Goal: Task Accomplishment & Management: Manage account settings

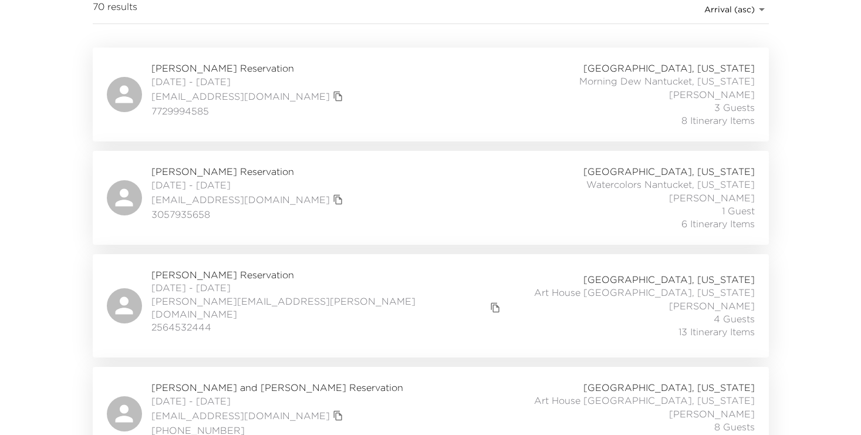
scroll to position [194, 0]
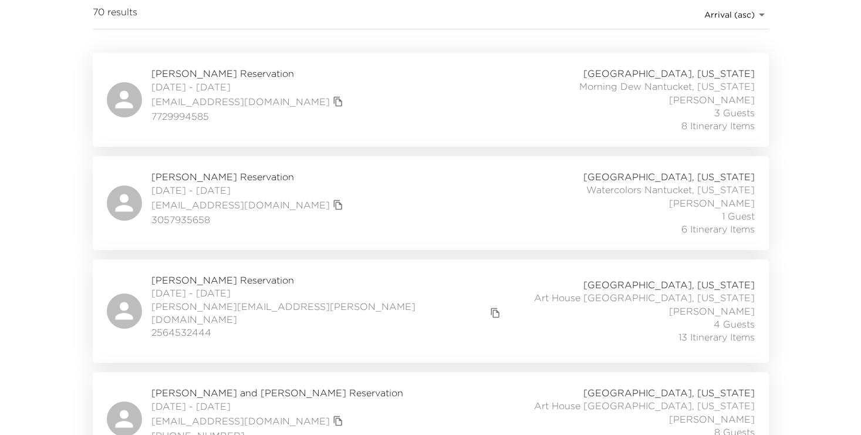
click at [440, 99] on div "Ted Bowen Reservation 10/04/2025 - 10/11/2025 tbowen@hightoweradvisors.com 7729…" at bounding box center [431, 100] width 648 height 66
click at [263, 276] on span "[PERSON_NAME] Reservation" at bounding box center [327, 280] width 353 height 13
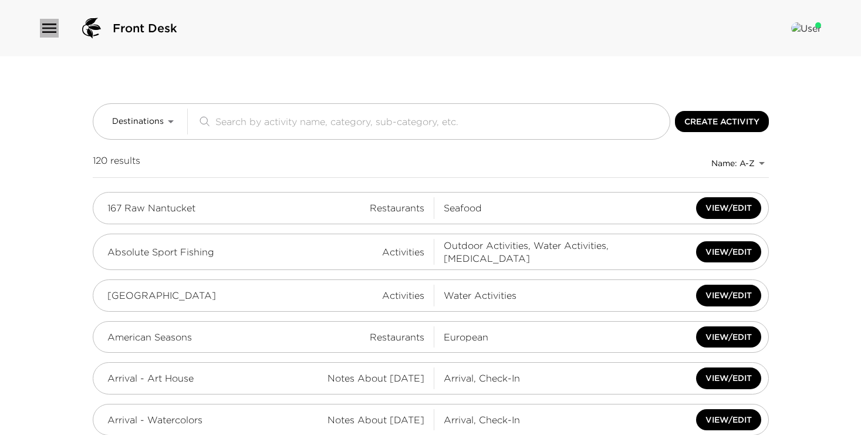
click at [48, 26] on icon "button" at bounding box center [49, 28] width 19 height 19
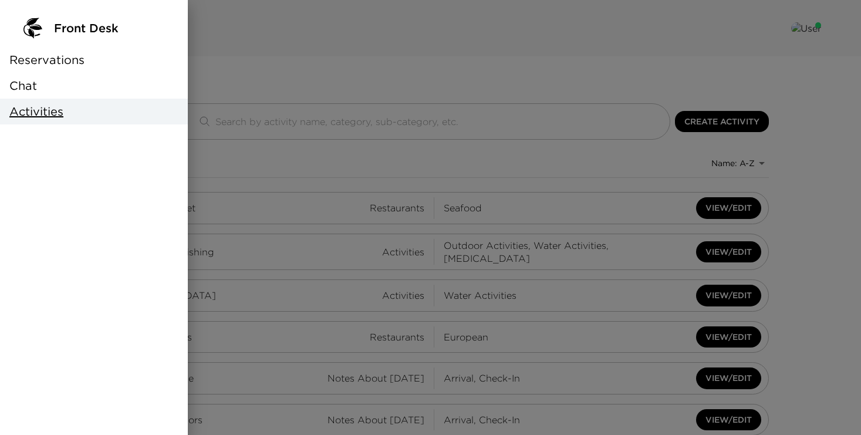
click at [50, 54] on span "Reservations" at bounding box center [46, 60] width 75 height 16
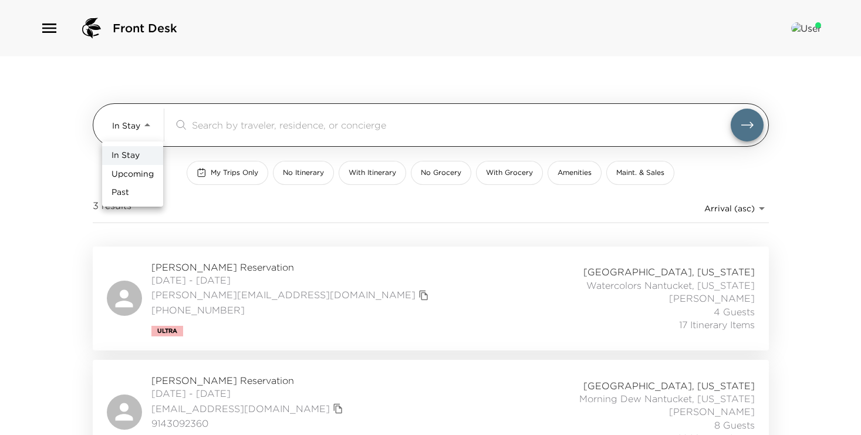
click at [143, 134] on body "Front Desk In Stay In-Stay ​ My Trips Only No Itinerary With Itinerary No Groce…" at bounding box center [430, 217] width 861 height 435
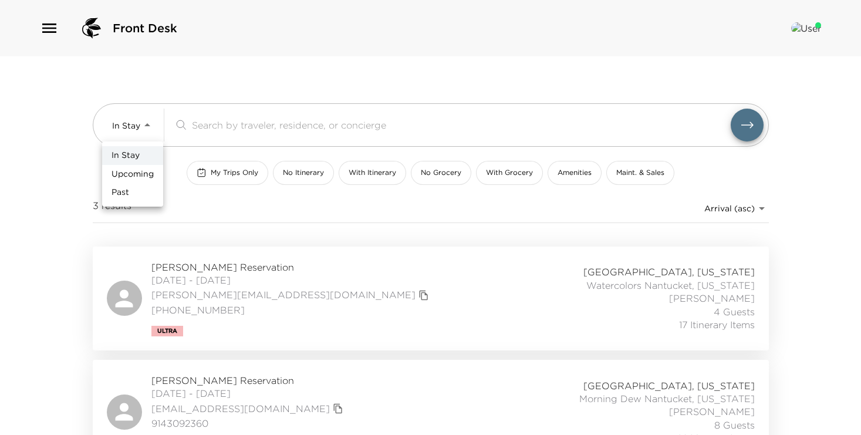
click at [137, 171] on span "Upcoming" at bounding box center [133, 174] width 42 height 12
type input "Upcoming"
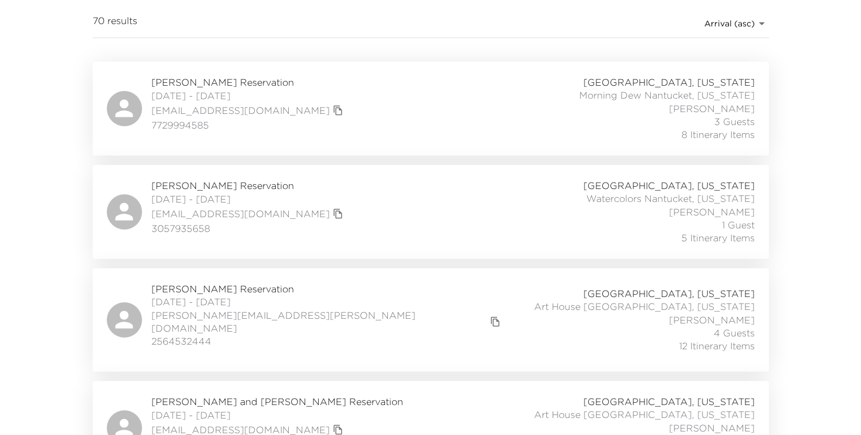
scroll to position [171, 0]
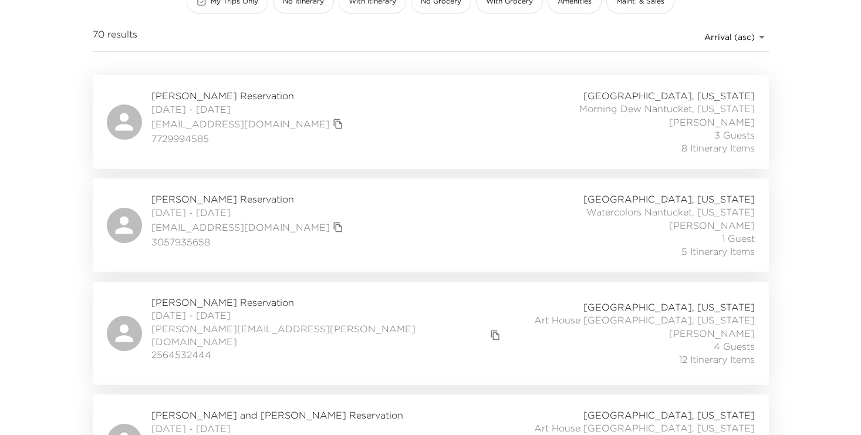
click at [393, 204] on div "Patricia Vandenberg Reservation 10/05/2025 - 10/10/2025 pattiev305@gmail.com 30…" at bounding box center [431, 226] width 648 height 66
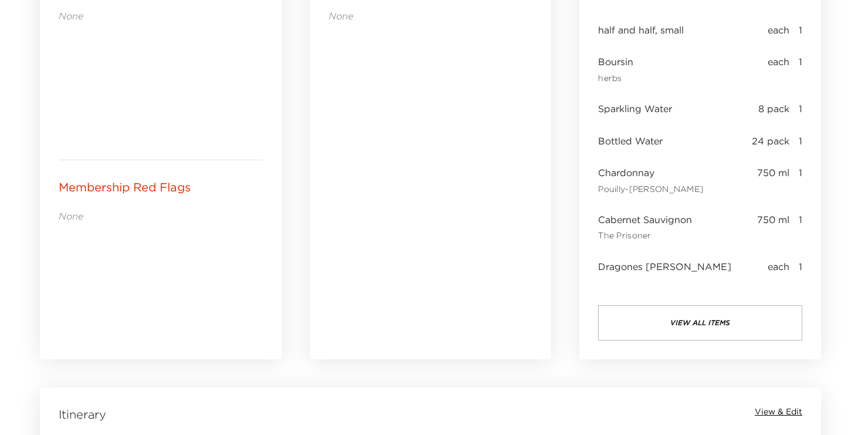
scroll to position [601, 0]
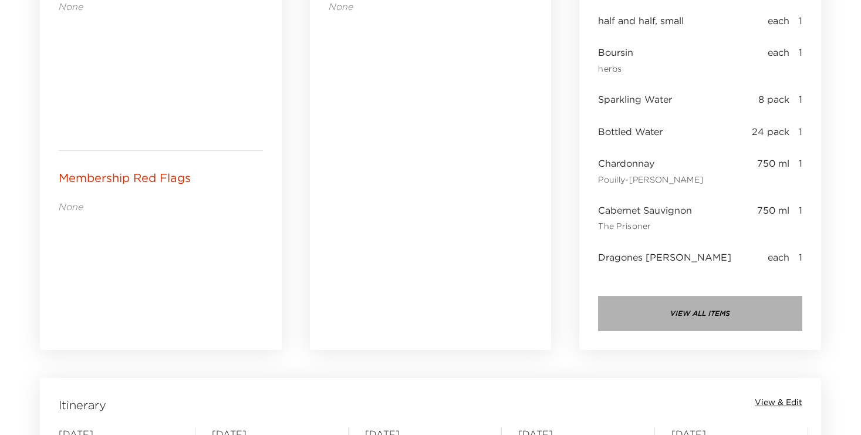
click at [692, 315] on button "view all items" at bounding box center [700, 313] width 204 height 35
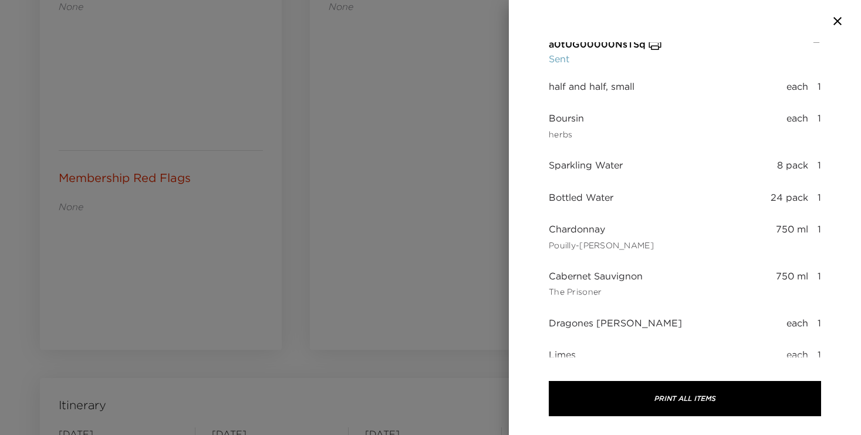
scroll to position [0, 0]
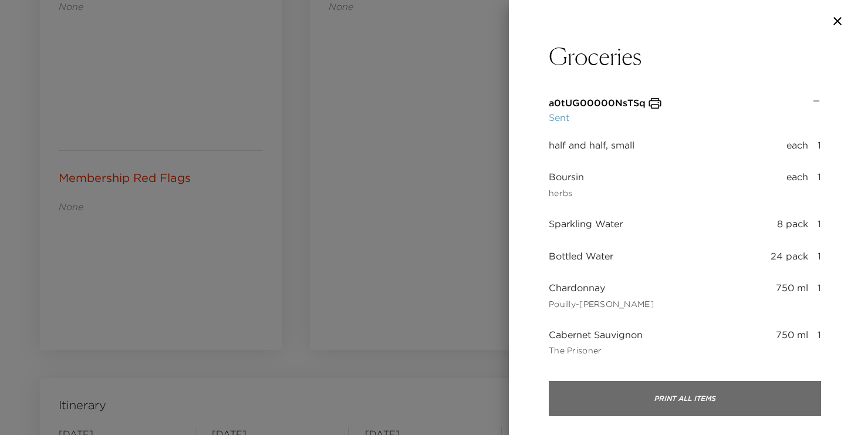
click at [681, 397] on button "Print All Items" at bounding box center [685, 398] width 272 height 35
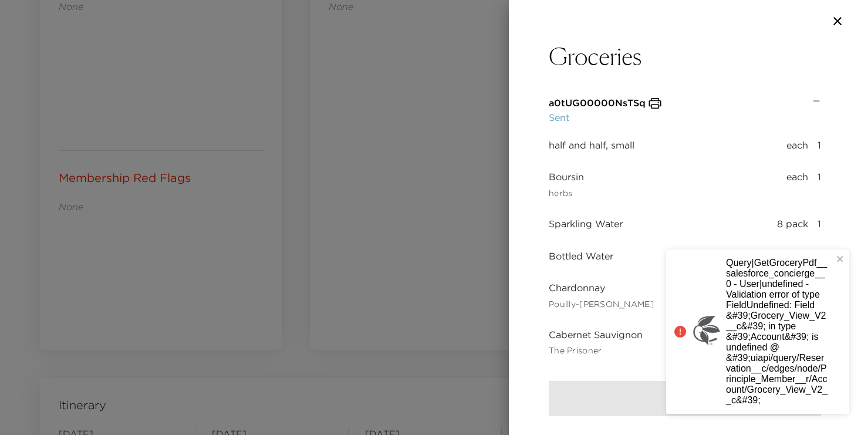
click at [644, 387] on div at bounding box center [685, 398] width 272 height 73
click at [678, 329] on icon at bounding box center [680, 332] width 12 height 12
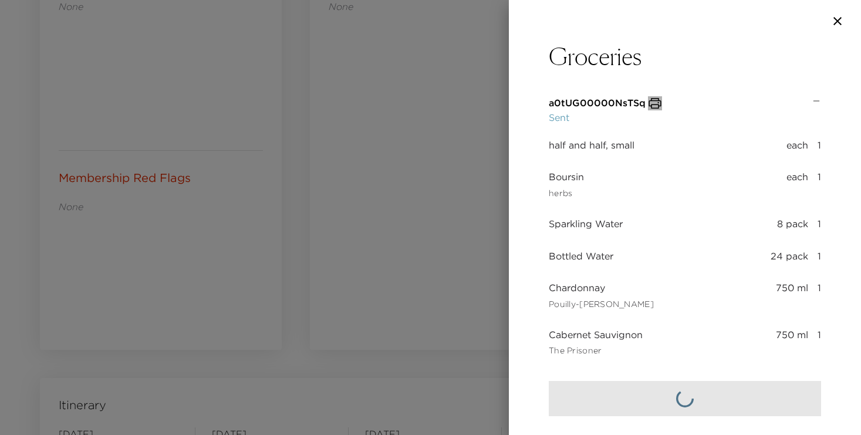
click at [654, 104] on icon "button" at bounding box center [655, 103] width 12 height 11
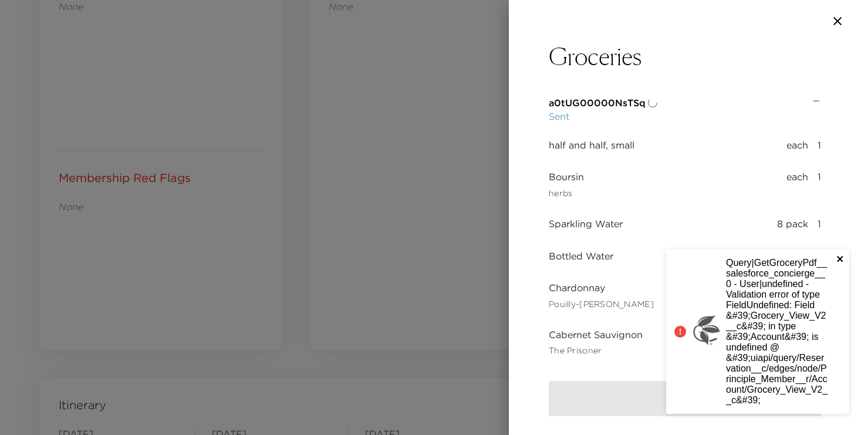
click at [838, 259] on icon "close" at bounding box center [840, 258] width 8 height 9
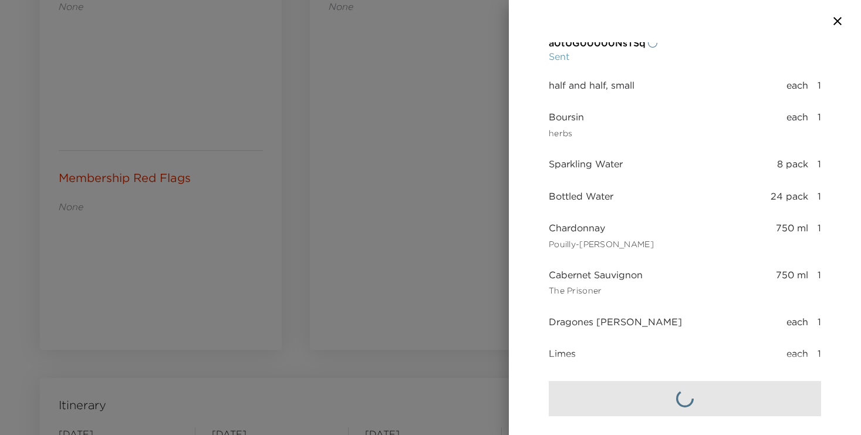
scroll to position [131, 0]
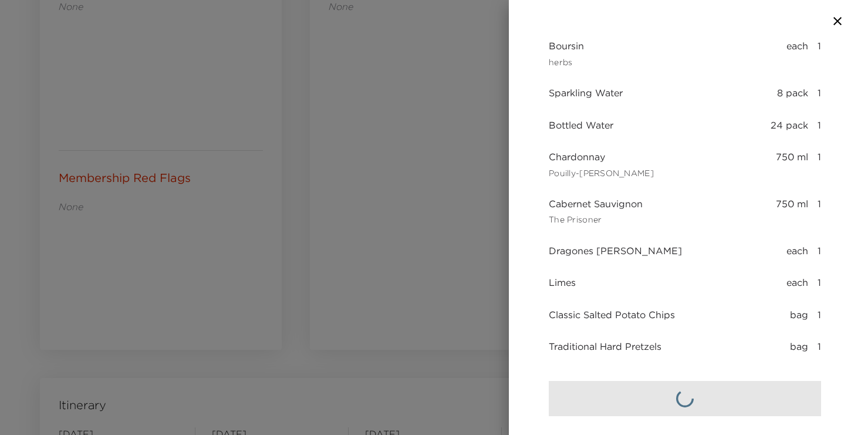
click at [832, 21] on icon "button" at bounding box center [837, 21] width 14 height 14
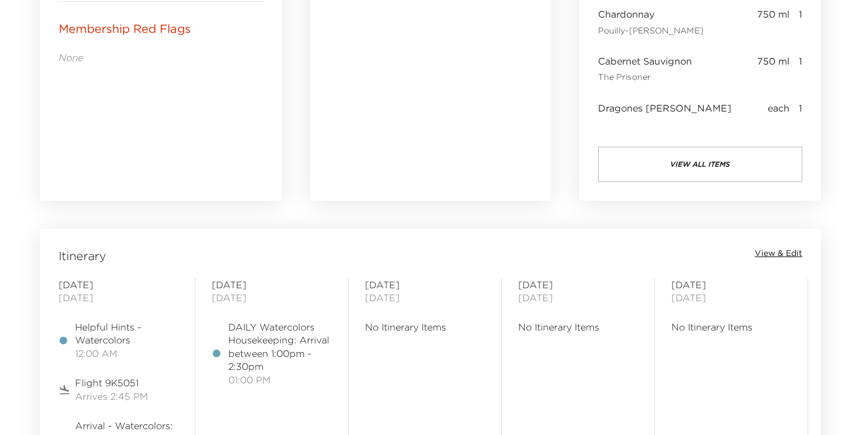
scroll to position [842, 0]
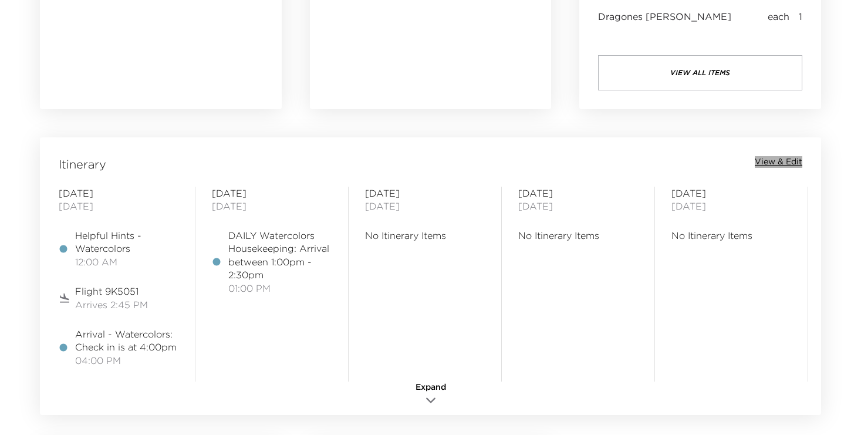
click at [779, 158] on span "View & Edit" at bounding box center [779, 162] width 48 height 12
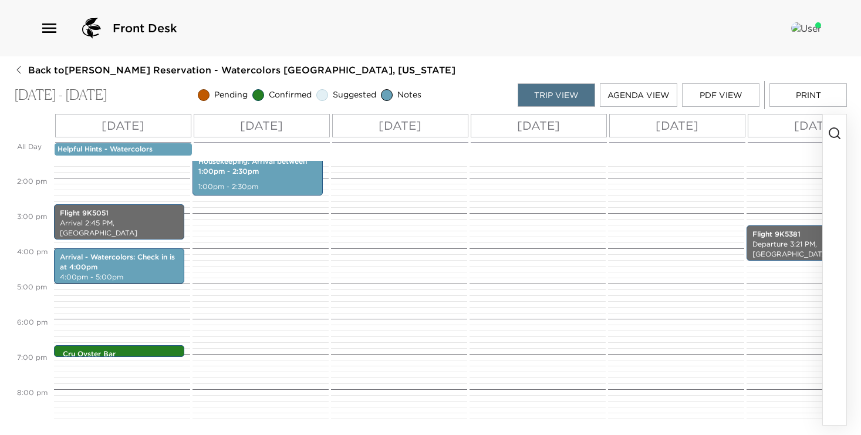
scroll to position [489, 0]
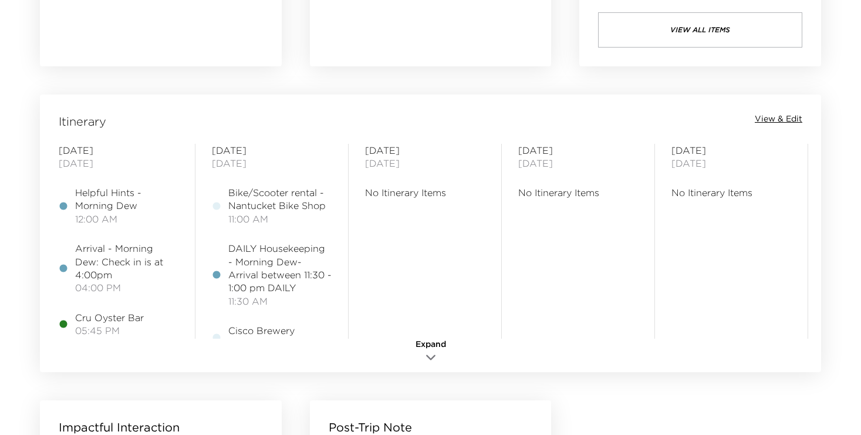
scroll to position [896, 0]
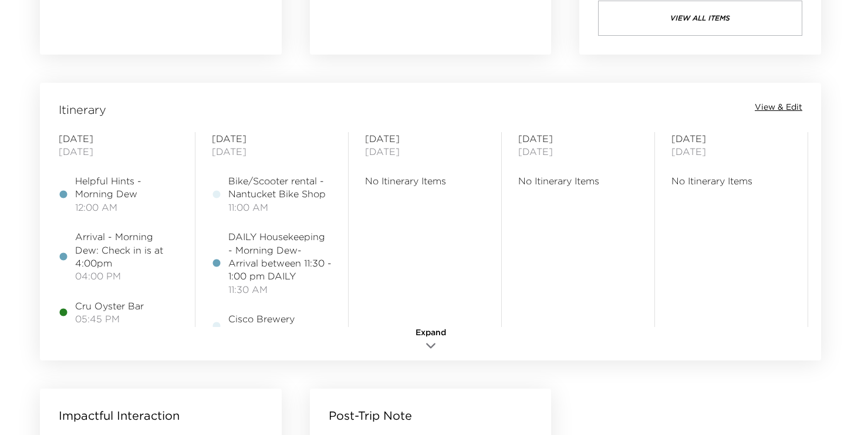
click at [779, 106] on span "View & Edit" at bounding box center [779, 108] width 48 height 12
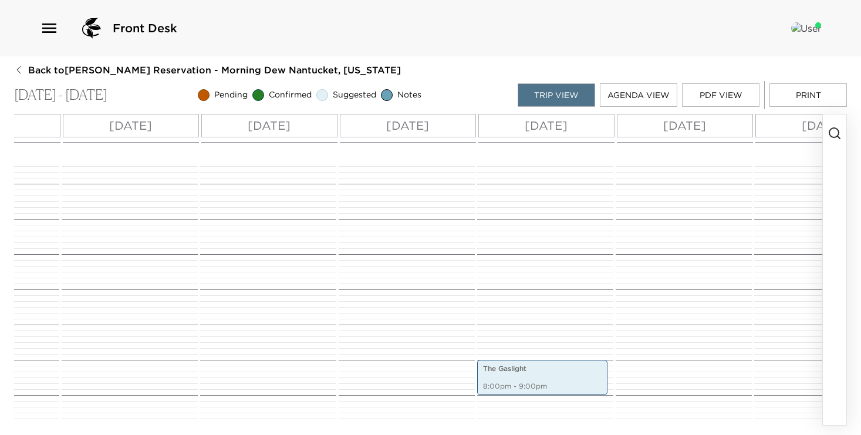
scroll to position [0, 339]
